Goal: Task Accomplishment & Management: Manage account settings

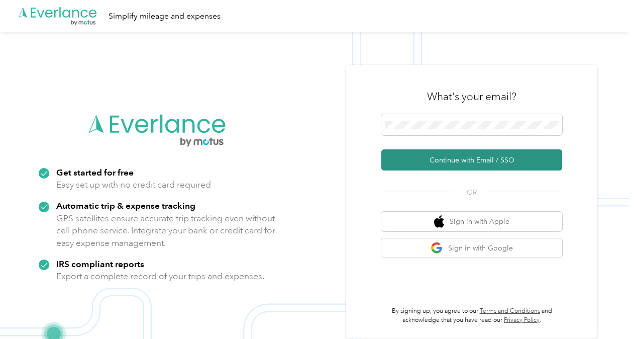
click at [447, 159] on button "Continue with Email / SSO" at bounding box center [471, 159] width 181 height 21
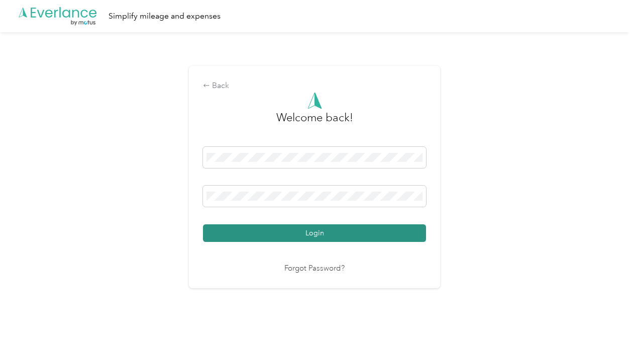
click at [419, 233] on button "Login" at bounding box center [314, 233] width 223 height 18
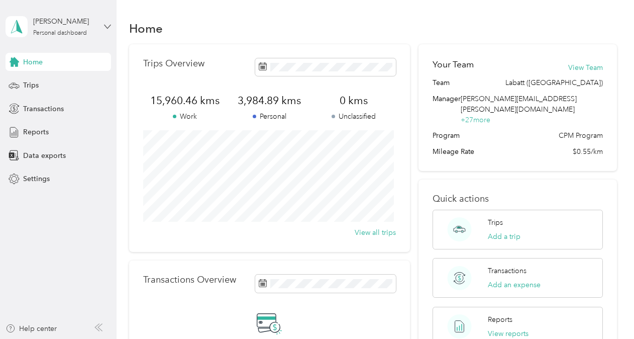
click at [110, 25] on icon at bounding box center [107, 27] width 6 height 4
click at [105, 25] on icon at bounding box center [107, 26] width 7 height 7
click at [41, 86] on div "You’re signed in as [EMAIL_ADDRESS][PERSON_NAME][DOMAIN_NAME] Log out" at bounding box center [140, 65] width 268 height 57
click at [101, 26] on div "[PERSON_NAME] Personal dashboard" at bounding box center [58, 26] width 105 height 35
click at [17, 81] on icon at bounding box center [20, 77] width 10 height 10
